Goal: Register for event/course

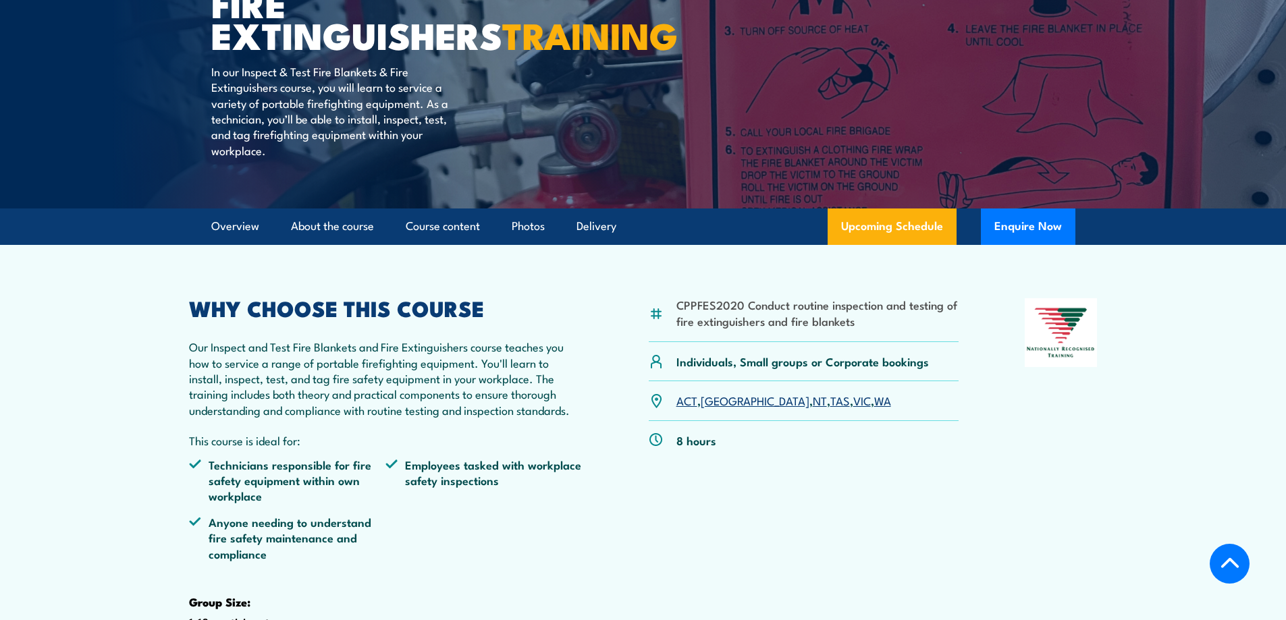
scroll to position [270, 0]
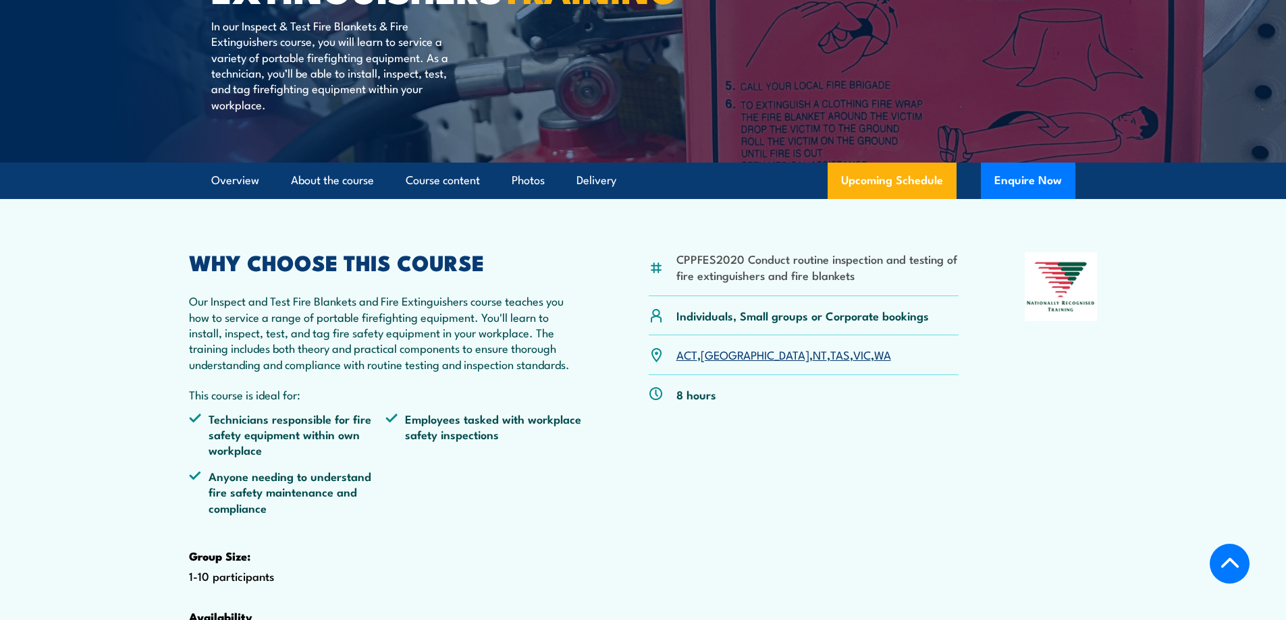
click at [101, 281] on section "CPPFES2020 Conduct routine inspection and testing of fire extinguishers and fir…" at bounding box center [643, 451] width 1286 height 505
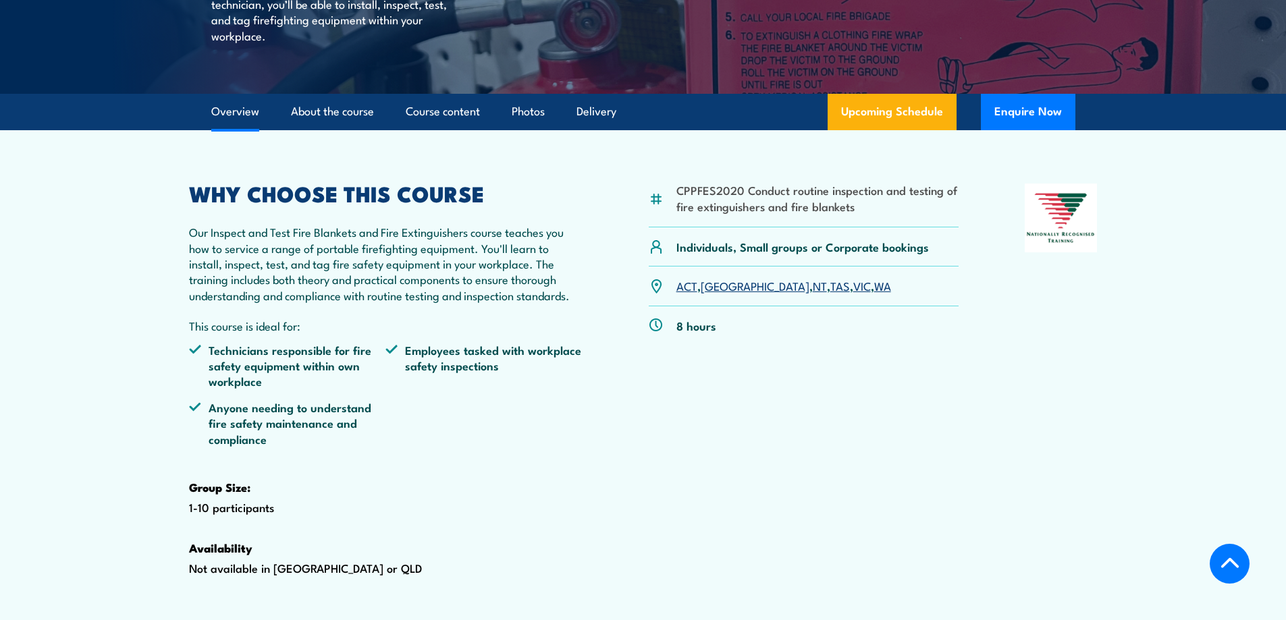
scroll to position [338, 0]
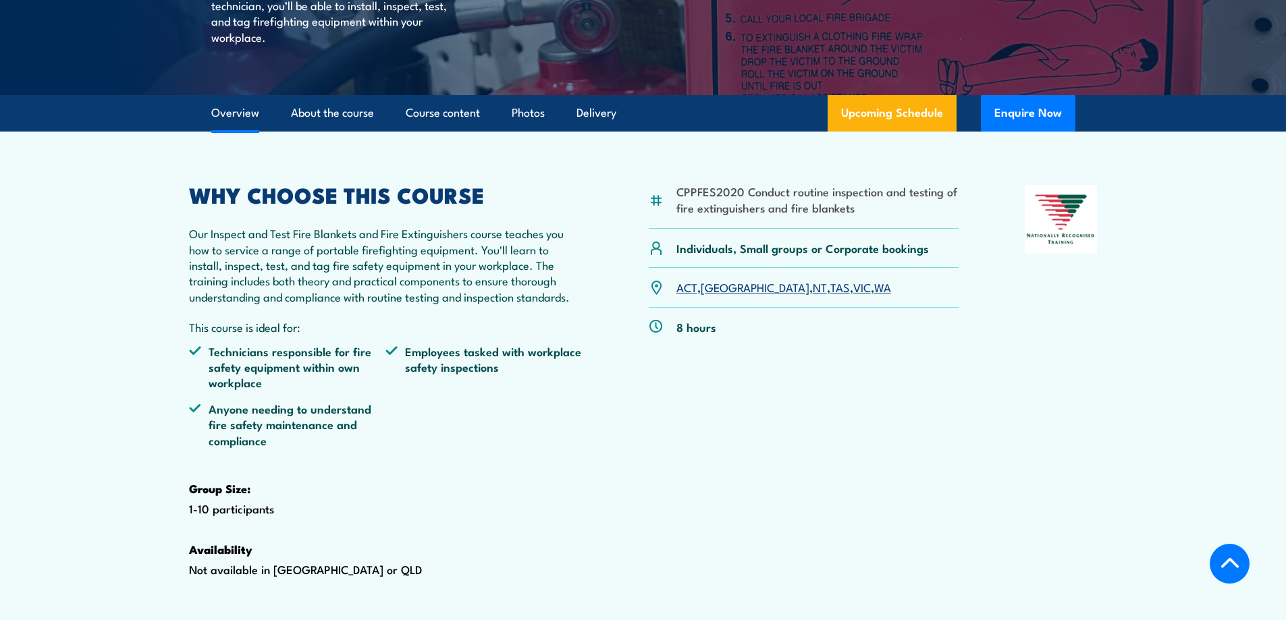
click at [853, 295] on link "VIC" at bounding box center [862, 287] width 18 height 16
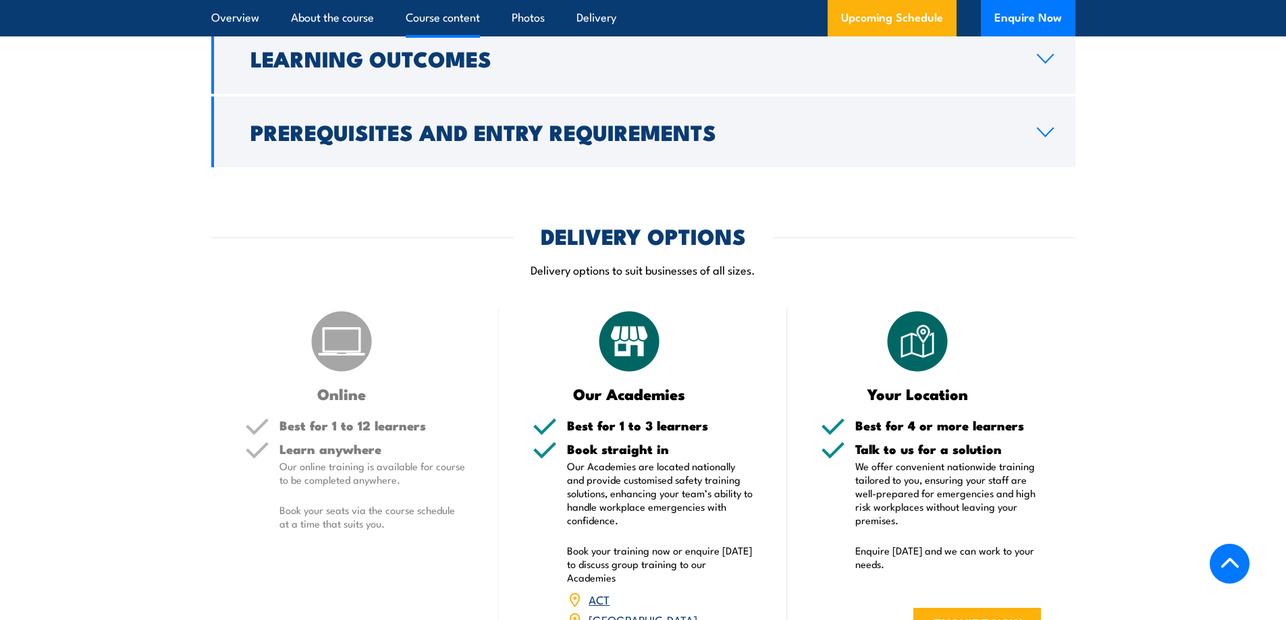
scroll to position [1697, 0]
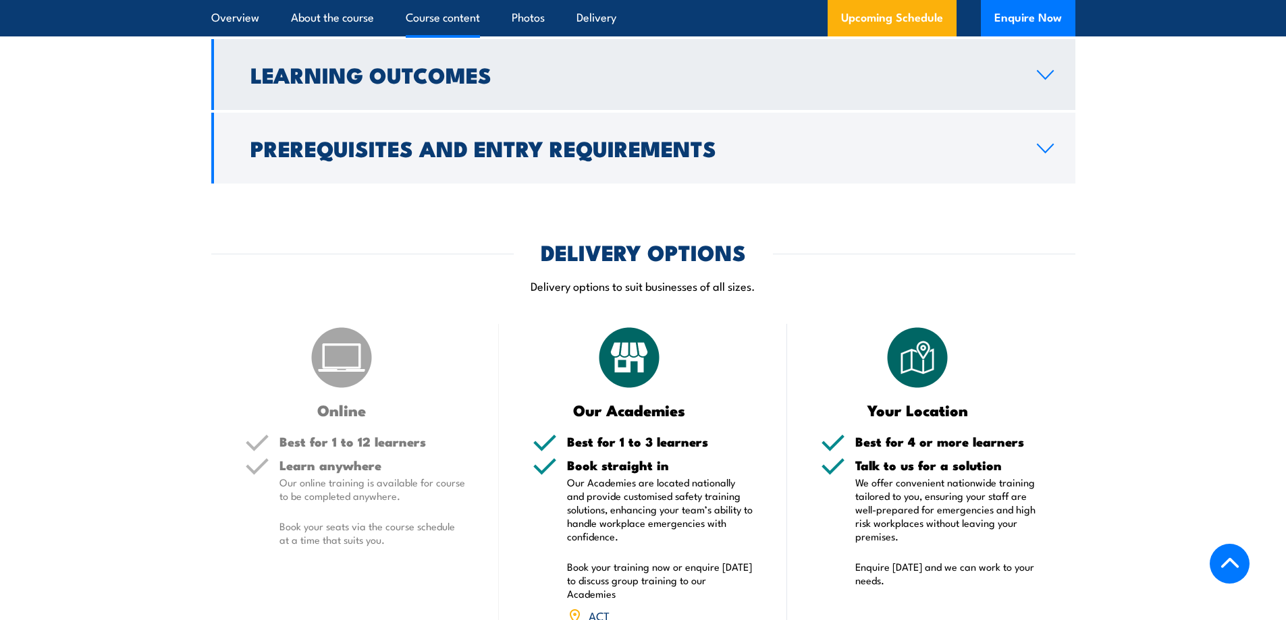
click at [441, 84] on h2 "Learning Outcomes" at bounding box center [632, 74] width 765 height 19
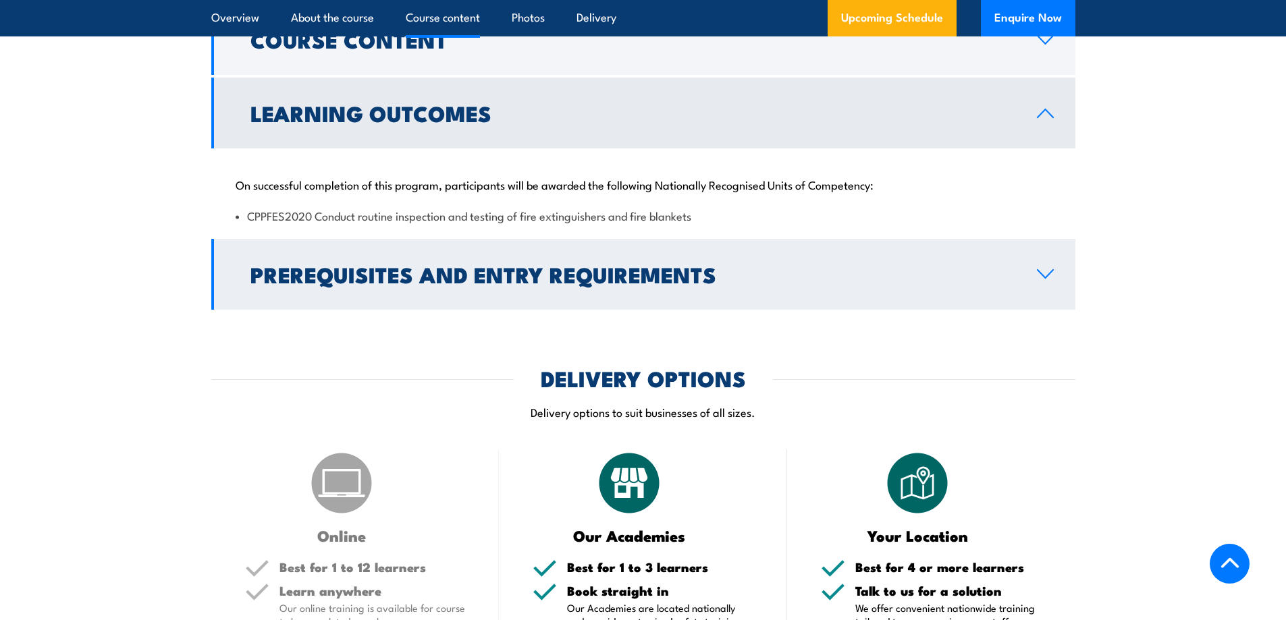
scroll to position [1380, 0]
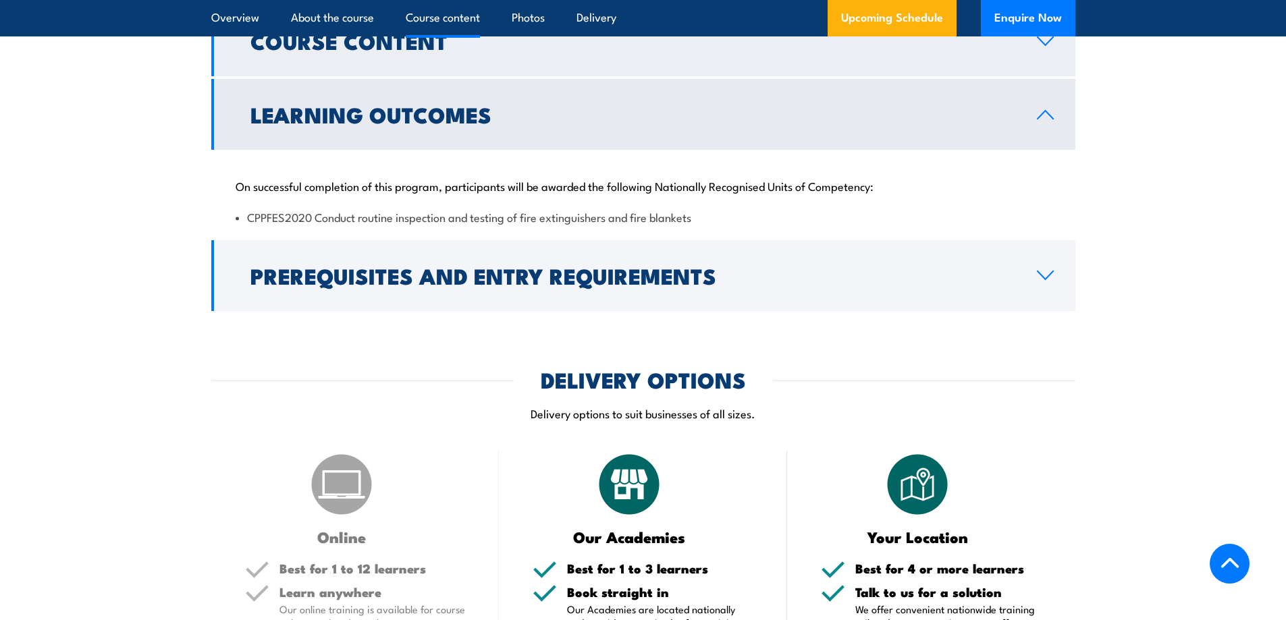
click at [442, 50] on h2 "Course Content" at bounding box center [632, 40] width 765 height 19
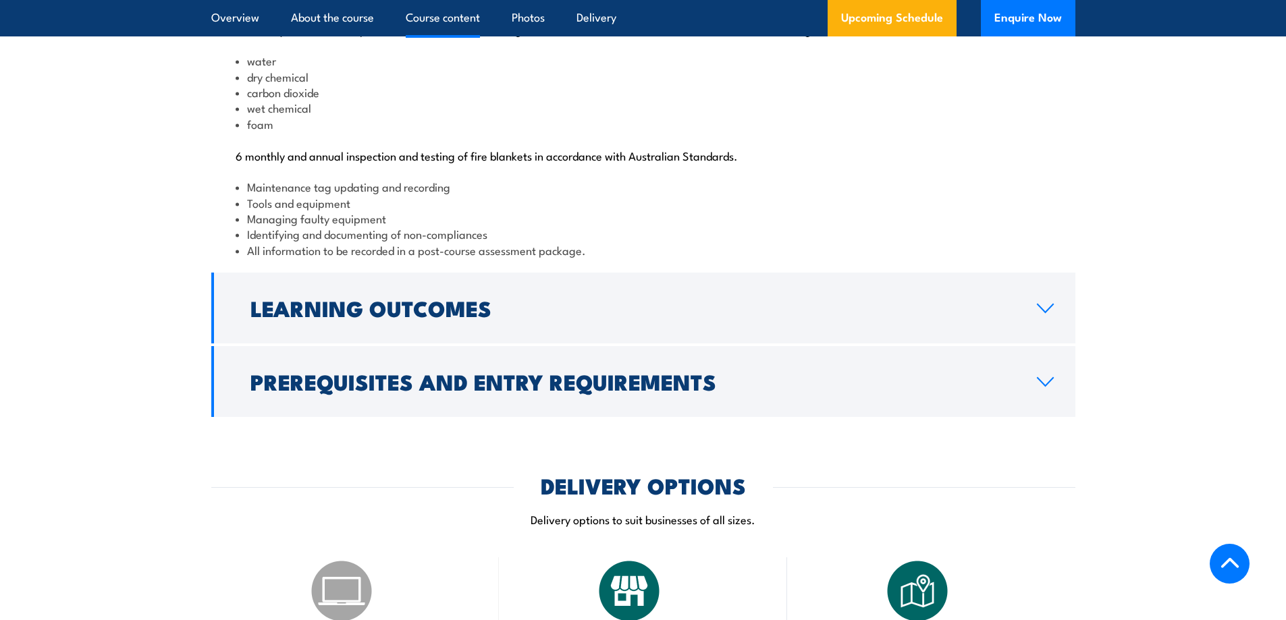
scroll to position [1553, 0]
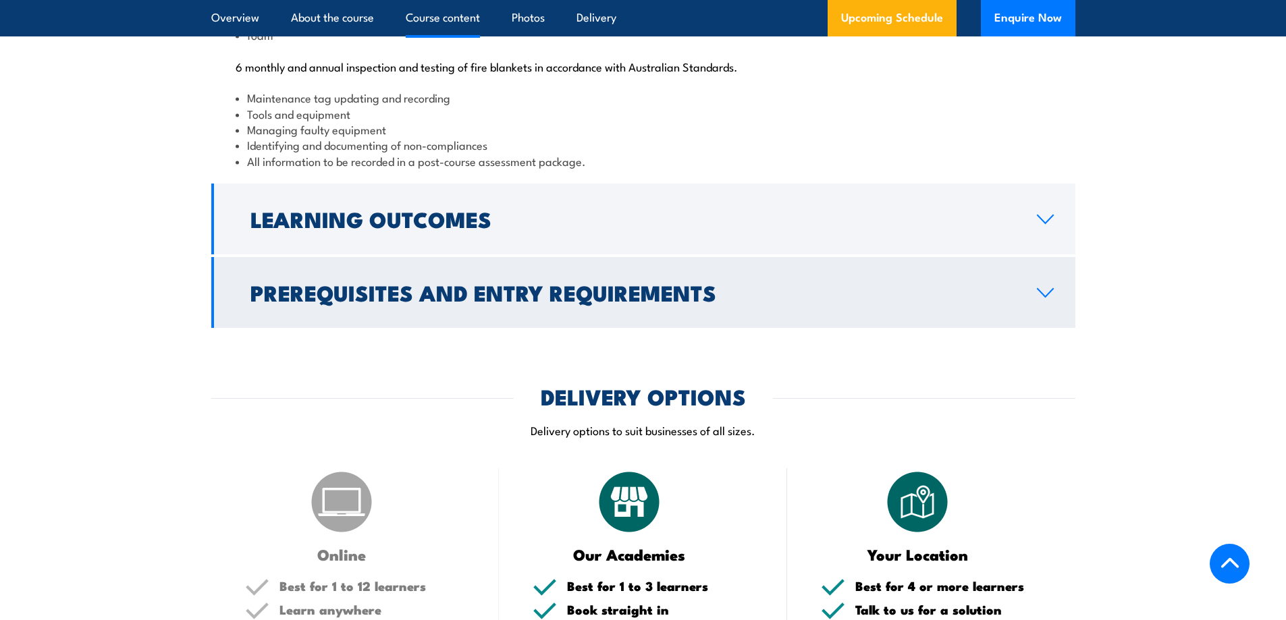
click at [507, 302] on h2 "Prerequisites and Entry Requirements" at bounding box center [632, 292] width 765 height 19
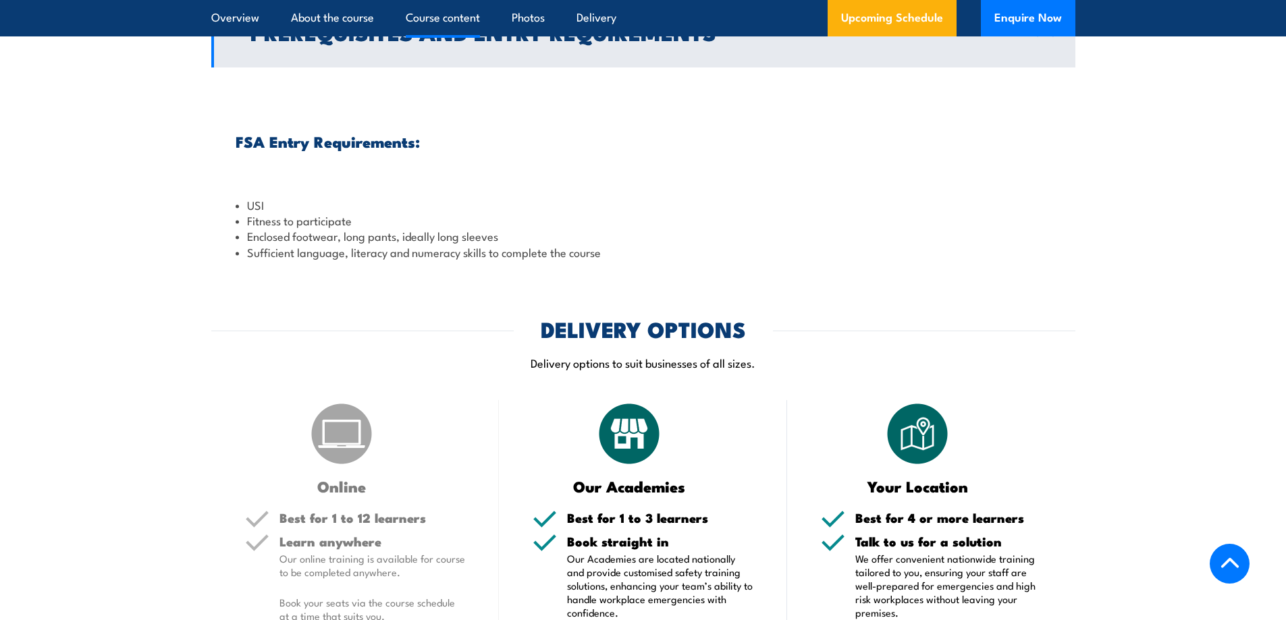
scroll to position [1524, 0]
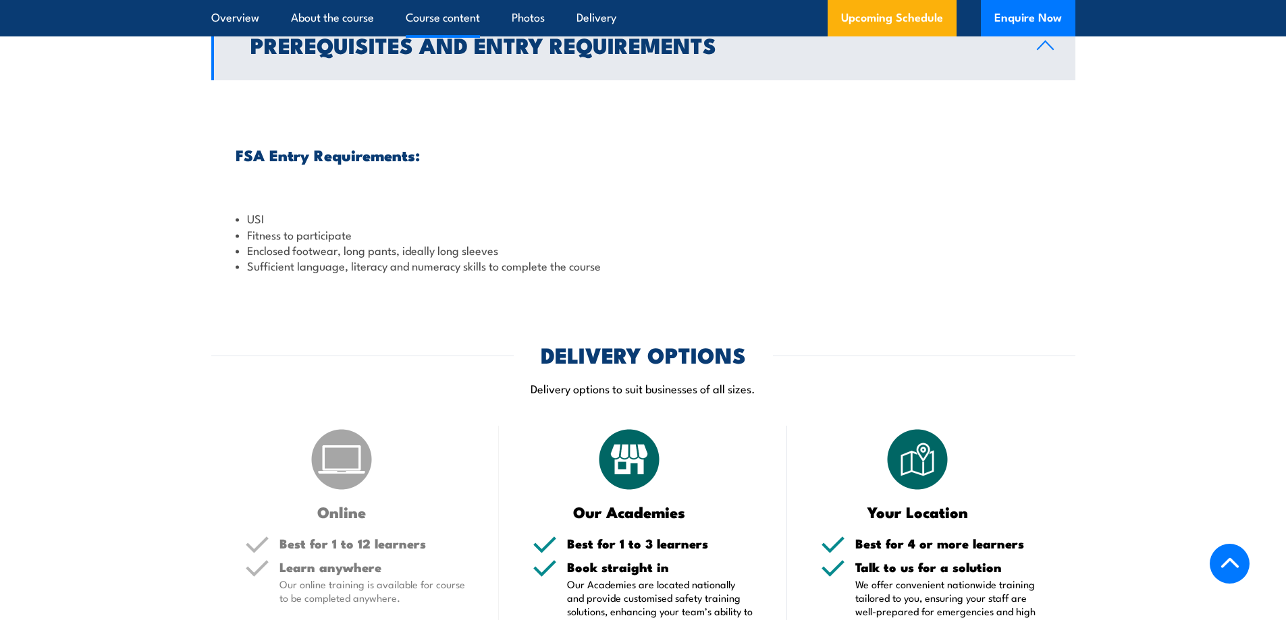
click at [1044, 49] on icon at bounding box center [1046, 45] width 16 height 8
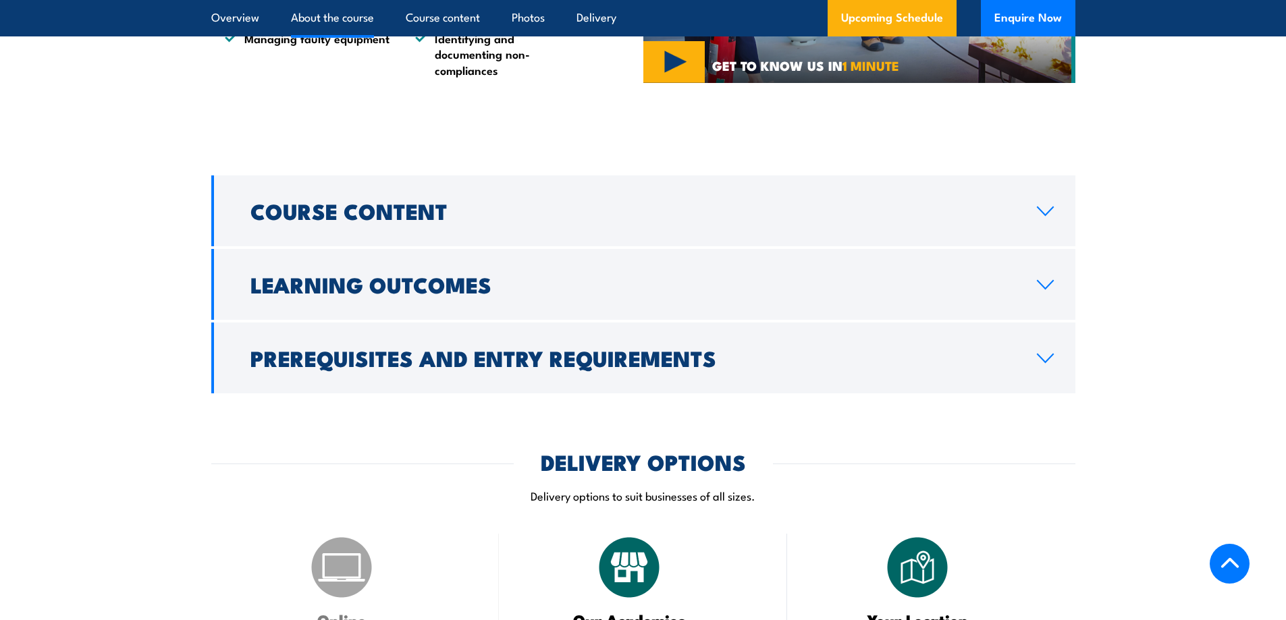
scroll to position [1186, 0]
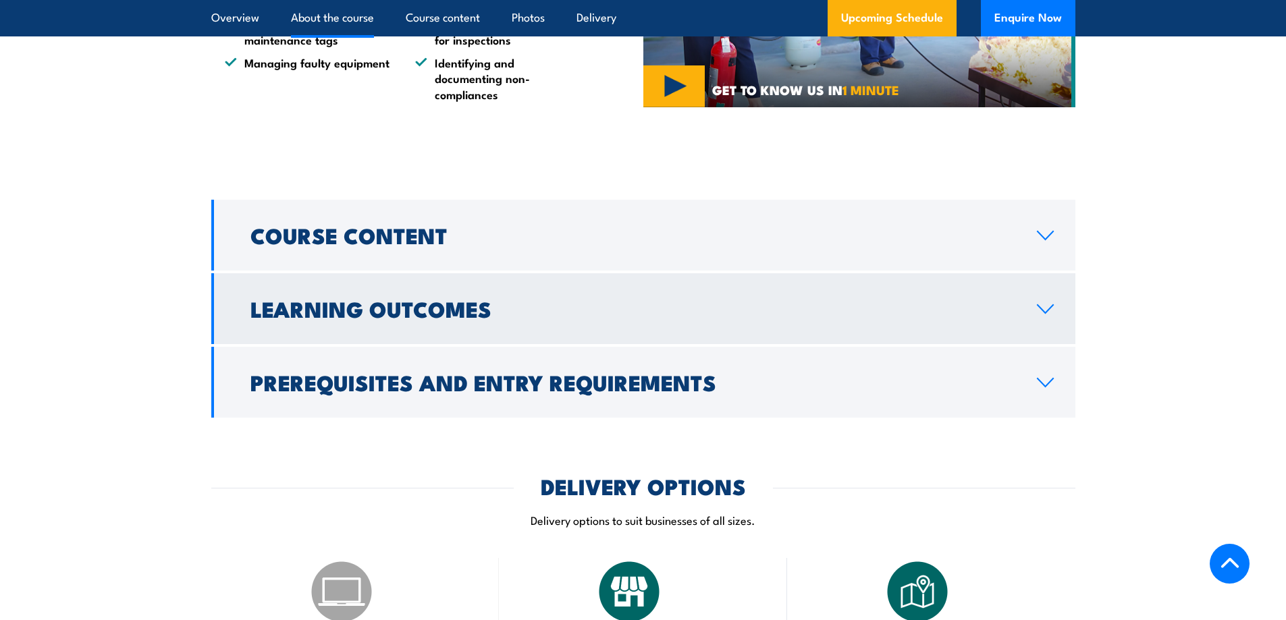
click at [469, 318] on h2 "Learning Outcomes" at bounding box center [632, 308] width 765 height 19
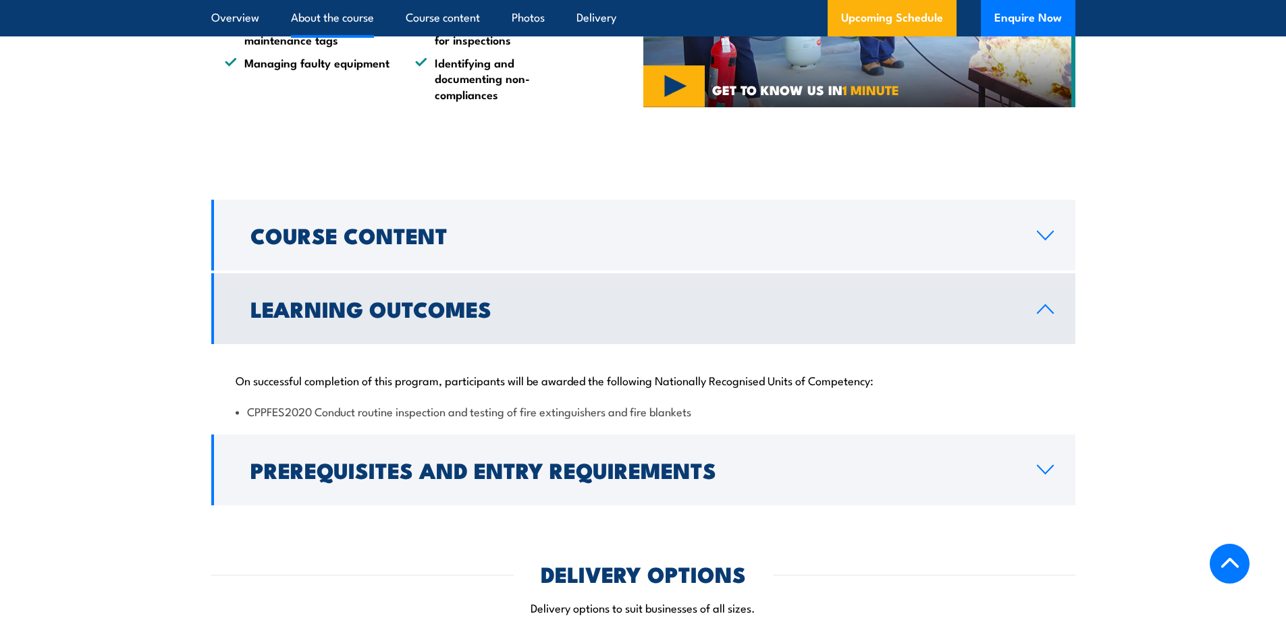
click at [1046, 315] on icon at bounding box center [1045, 309] width 18 height 11
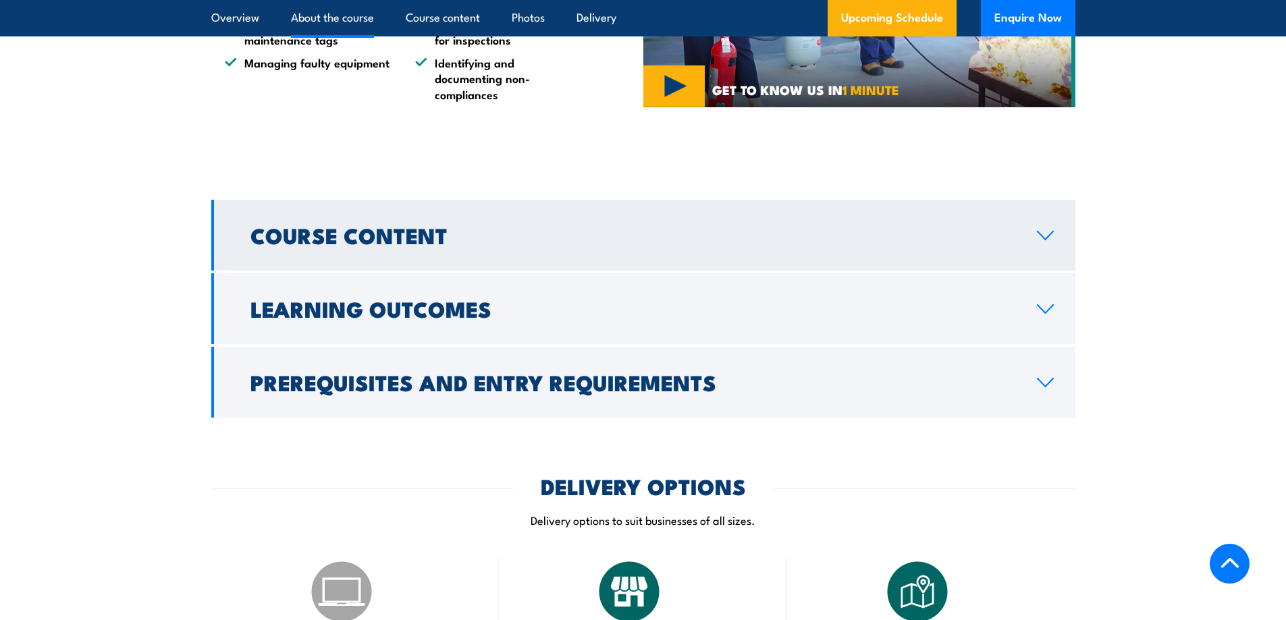
click at [1042, 241] on icon at bounding box center [1045, 235] width 18 height 11
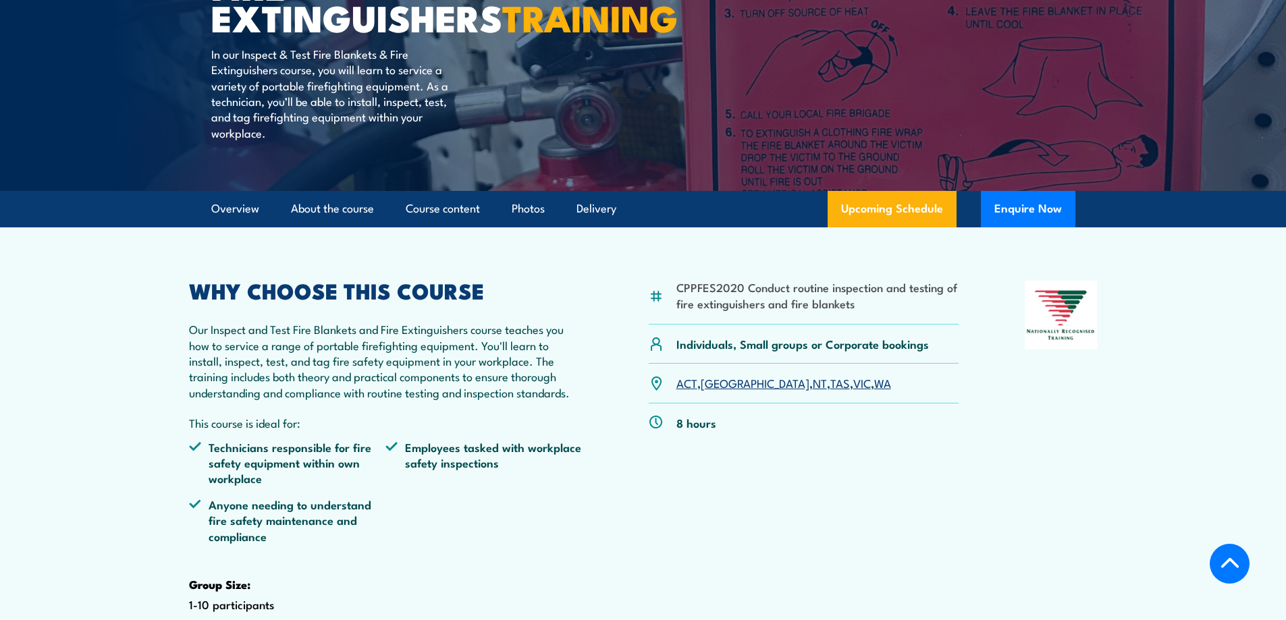
scroll to position [241, 0]
click at [853, 392] on link "VIC" at bounding box center [862, 383] width 18 height 16
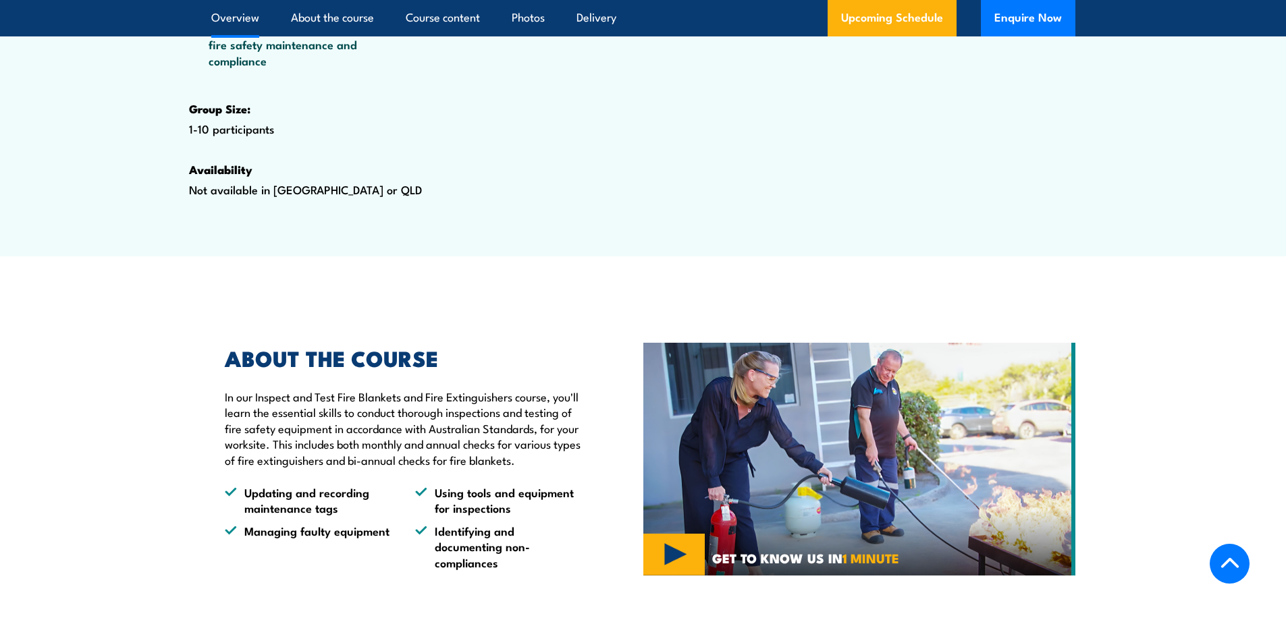
scroll to position [511, 0]
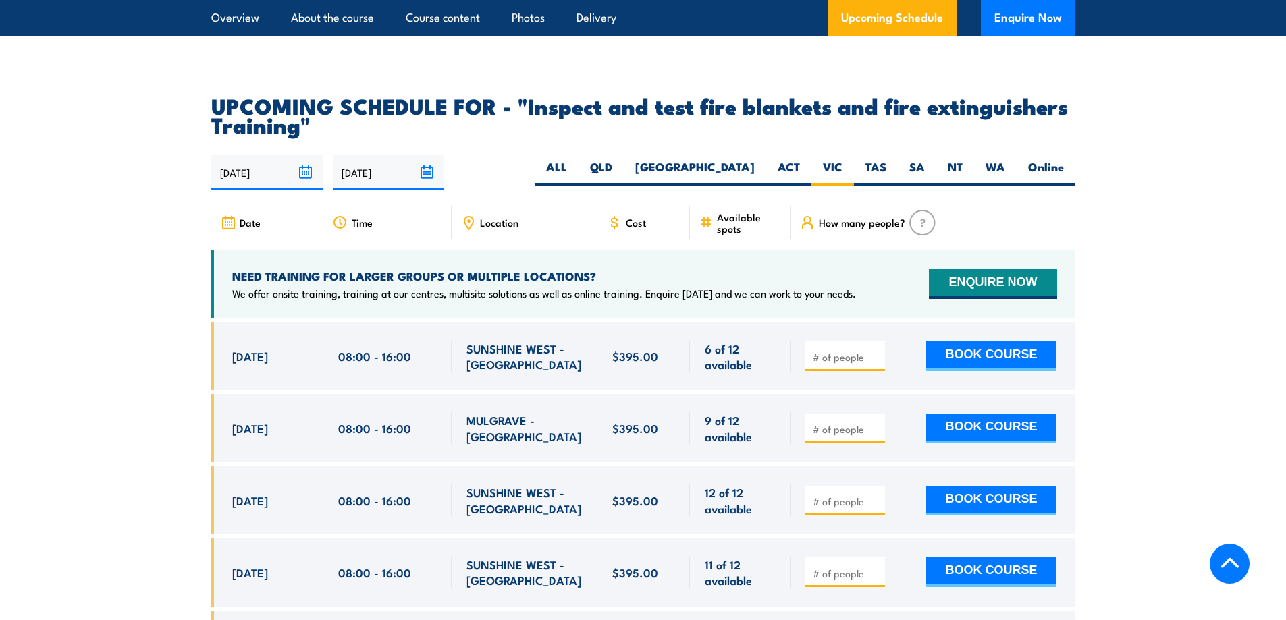
scroll to position [2372, 0]
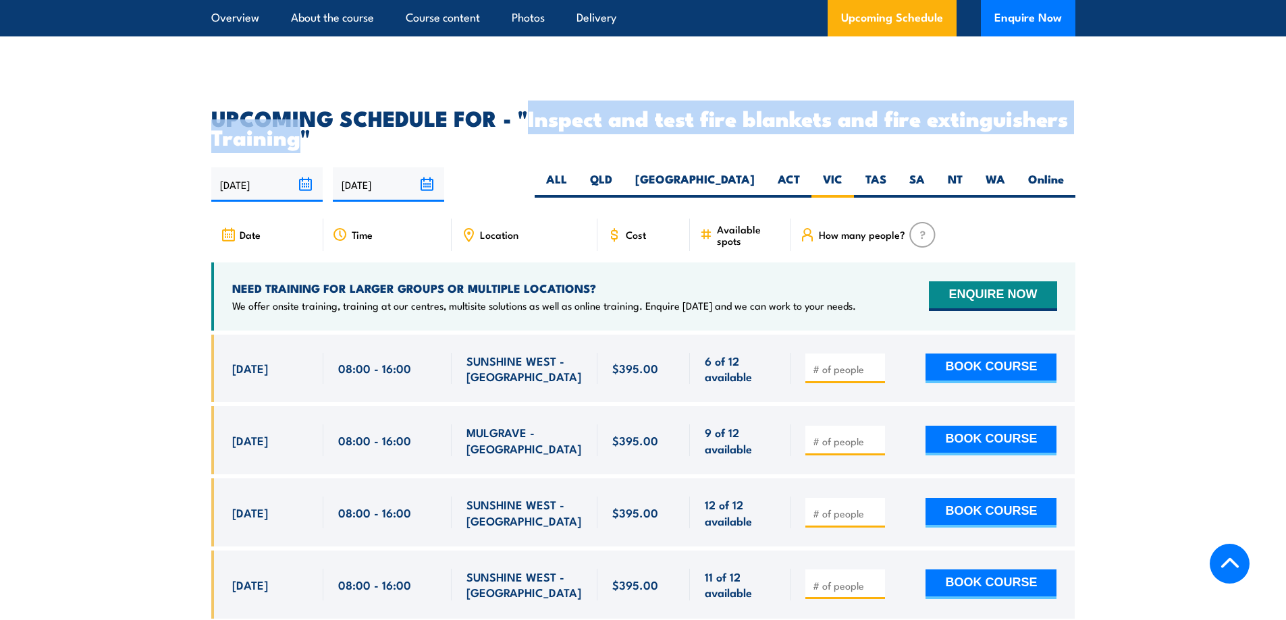
drag, startPoint x: 295, startPoint y: 167, endPoint x: 527, endPoint y: 146, distance: 233.2
click at [527, 146] on h2 "UPCOMING SCHEDULE FOR - "Inspect and test fire blankets and fire extinguishers …" at bounding box center [643, 127] width 864 height 38
copy h2 "Inspect and test fire blankets and fire extinguishers Training"
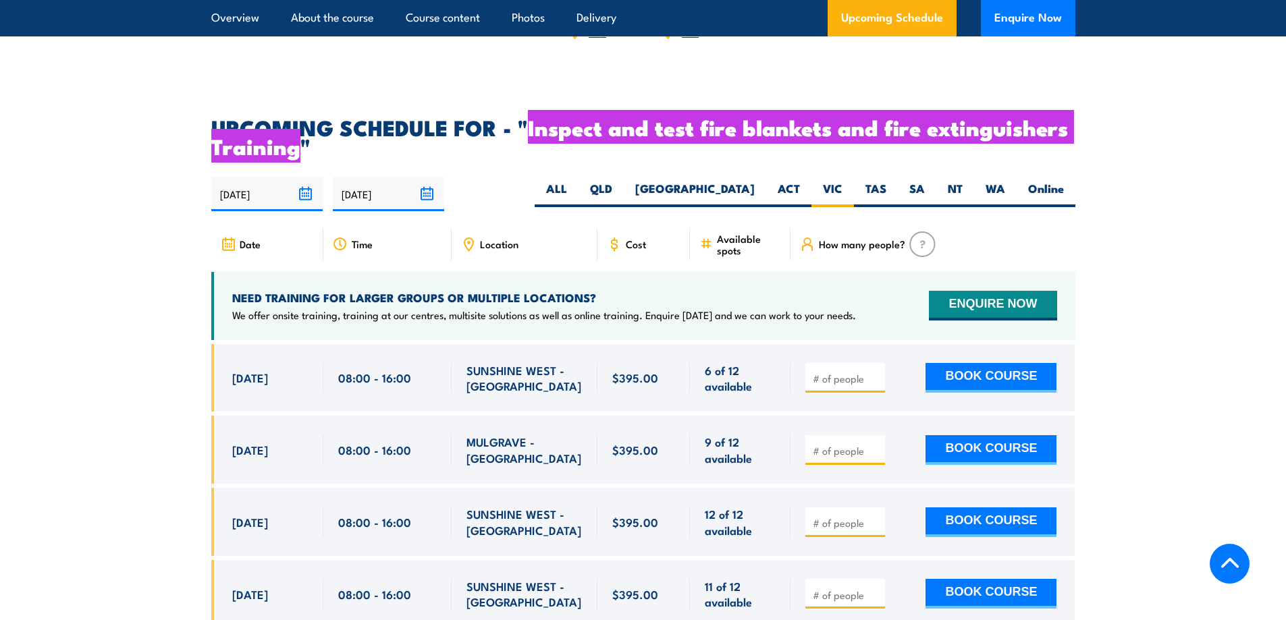
scroll to position [2430, 0]
